Goal: Transaction & Acquisition: Download file/media

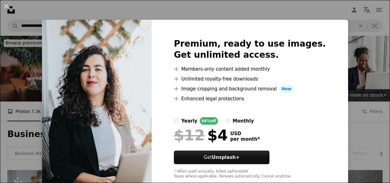
scroll to position [185, 0]
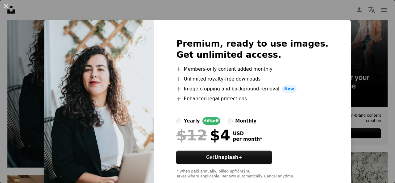
click at [359, 44] on div "An X shape Premium, ready to use images. Get unlimited access. A plus sign Memb…" at bounding box center [197, 91] width 395 height 183
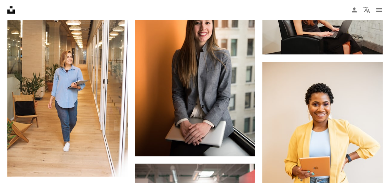
scroll to position [370, 0]
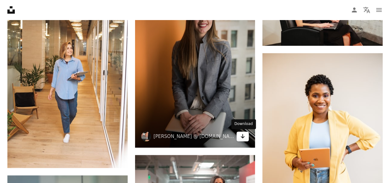
click at [244, 134] on icon "Arrow pointing down" at bounding box center [242, 135] width 5 height 7
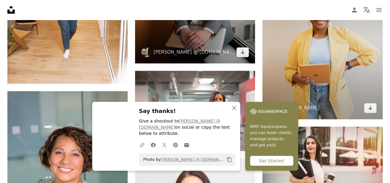
scroll to position [493, 0]
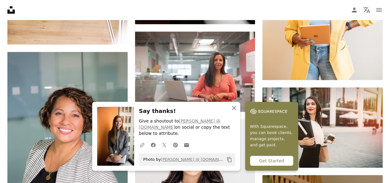
click at [233, 112] on icon "An X shape" at bounding box center [233, 107] width 7 height 7
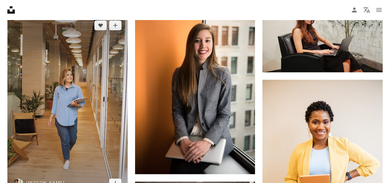
scroll to position [401, 0]
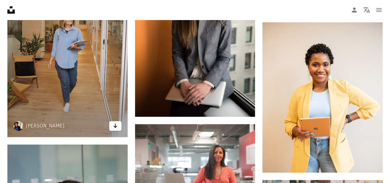
click at [117, 126] on icon "Arrow pointing down" at bounding box center [115, 125] width 5 height 7
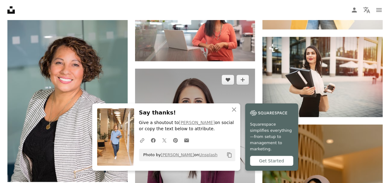
scroll to position [586, 0]
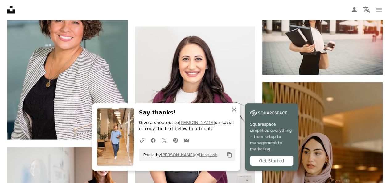
click at [231, 113] on icon "An X shape" at bounding box center [233, 109] width 7 height 7
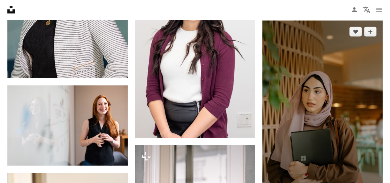
scroll to position [740, 0]
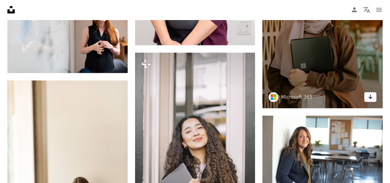
click at [373, 99] on link "Arrow pointing down" at bounding box center [370, 97] width 12 height 10
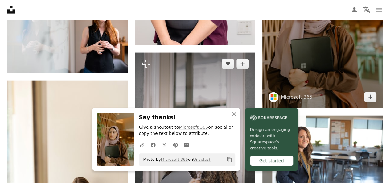
scroll to position [832, 0]
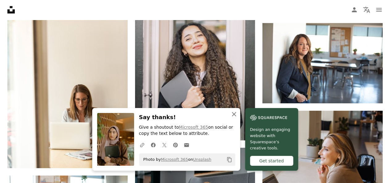
click at [235, 116] on icon "button" at bounding box center [234, 114] width 4 height 4
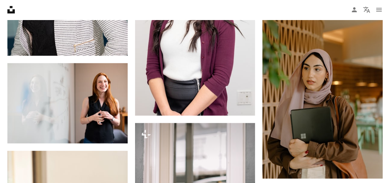
scroll to position [608, 0]
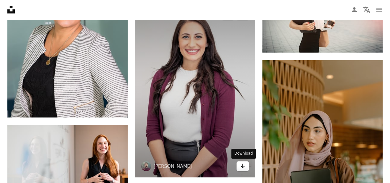
click at [244, 164] on icon "Arrow pointing down" at bounding box center [242, 165] width 5 height 7
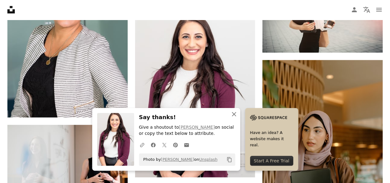
click at [234, 115] on icon "An X shape" at bounding box center [233, 113] width 7 height 7
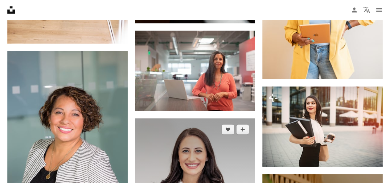
scroll to position [485, 0]
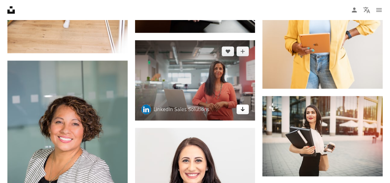
click at [245, 110] on icon "Arrow pointing down" at bounding box center [242, 108] width 5 height 7
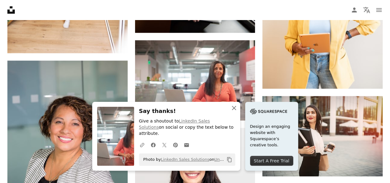
click at [237, 112] on icon "An X shape" at bounding box center [233, 107] width 7 height 7
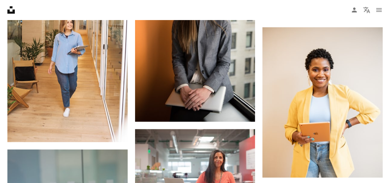
scroll to position [392, 0]
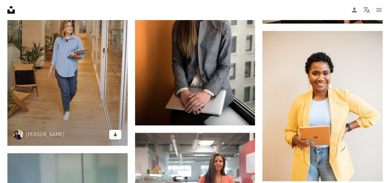
click at [115, 130] on icon "Arrow pointing down" at bounding box center [115, 133] width 5 height 7
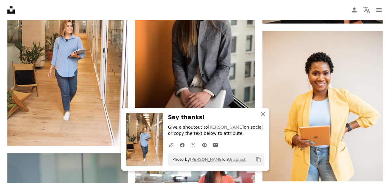
click at [261, 114] on icon "An X shape" at bounding box center [262, 113] width 7 height 7
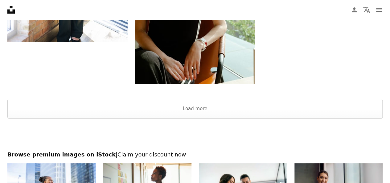
scroll to position [1233, 0]
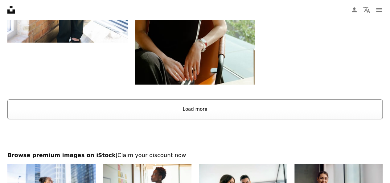
click at [221, 105] on button "Load more" at bounding box center [194, 109] width 375 height 20
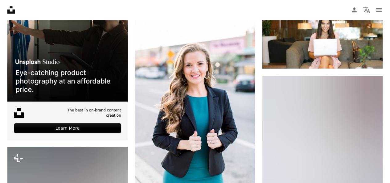
scroll to position [1418, 0]
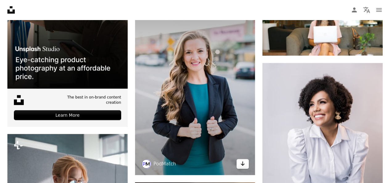
click at [241, 165] on icon "Arrow pointing down" at bounding box center [242, 163] width 5 height 7
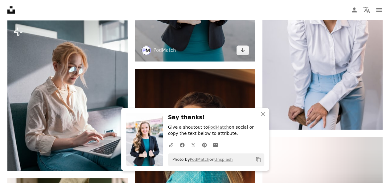
scroll to position [1541, 0]
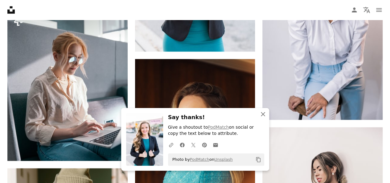
click at [263, 117] on icon "An X shape" at bounding box center [262, 113] width 7 height 7
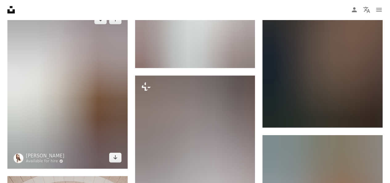
scroll to position [1880, 0]
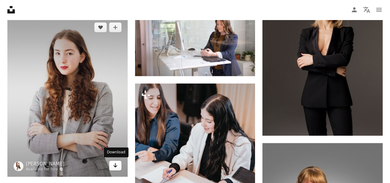
click at [117, 166] on icon "Arrow pointing down" at bounding box center [115, 165] width 5 height 7
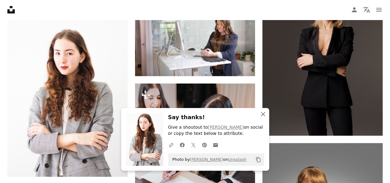
click at [265, 114] on icon "An X shape" at bounding box center [262, 113] width 7 height 7
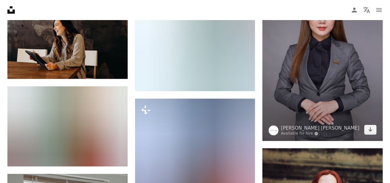
scroll to position [2867, 0]
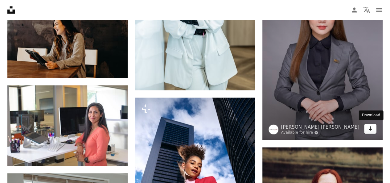
click at [367, 130] on link "Arrow pointing down" at bounding box center [370, 129] width 12 height 10
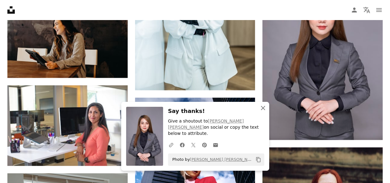
click at [265, 112] on icon "An X shape" at bounding box center [262, 107] width 7 height 7
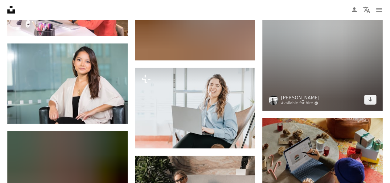
scroll to position [3299, 0]
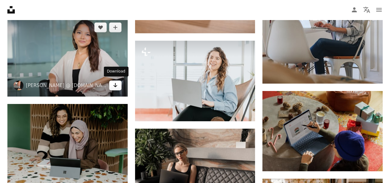
click at [115, 83] on icon "Arrow pointing down" at bounding box center [115, 84] width 5 height 7
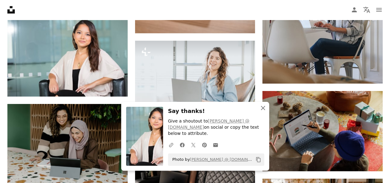
click at [261, 112] on icon "An X shape" at bounding box center [262, 107] width 7 height 7
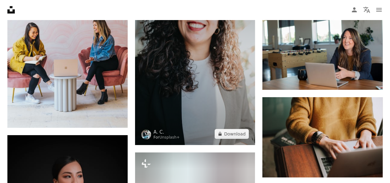
scroll to position [4470, 0]
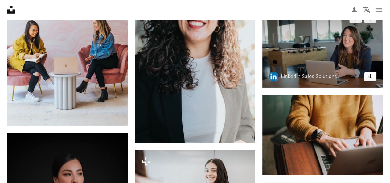
click at [369, 72] on icon "Arrow pointing down" at bounding box center [370, 75] width 5 height 7
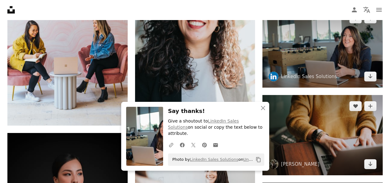
scroll to position [4501, 0]
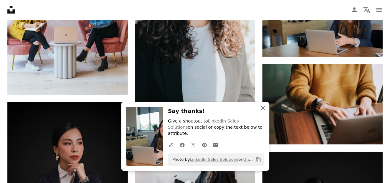
click at [258, 114] on button "An X shape Close" at bounding box center [263, 108] width 12 height 12
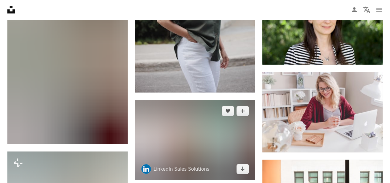
scroll to position [6505, 0]
